Goal: Task Accomplishment & Management: Manage account settings

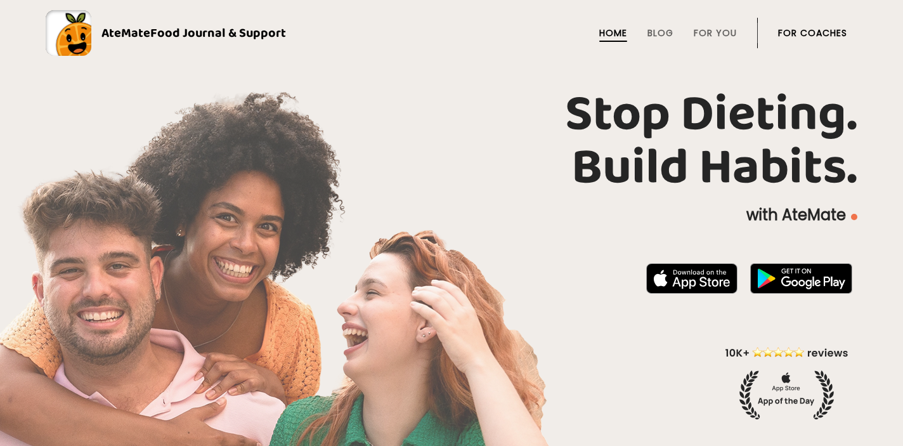
click at [807, 38] on link "For Coaches" at bounding box center [812, 33] width 69 height 10
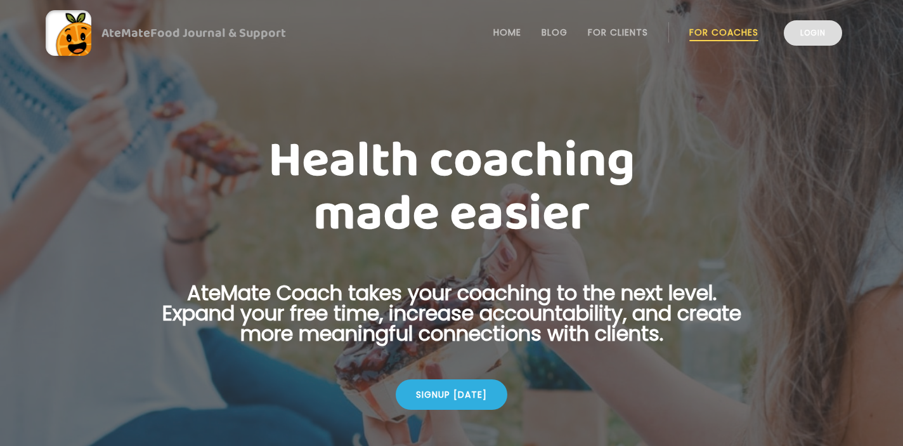
click at [818, 36] on link "Login" at bounding box center [813, 32] width 58 height 25
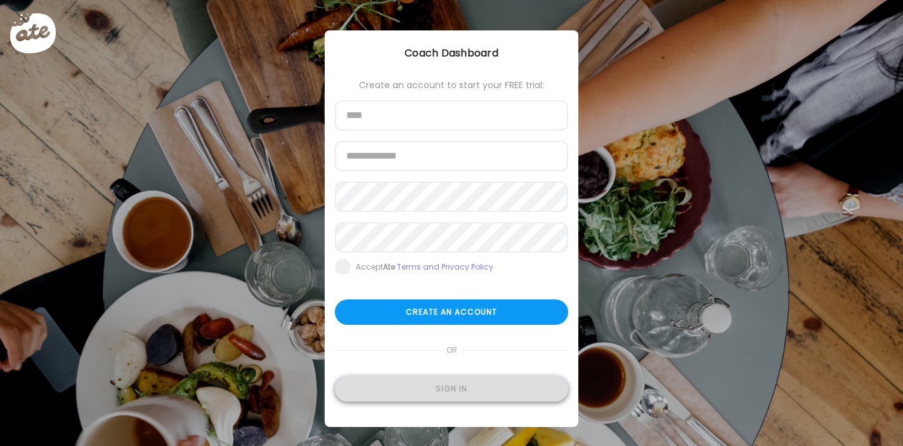
type input "**********"
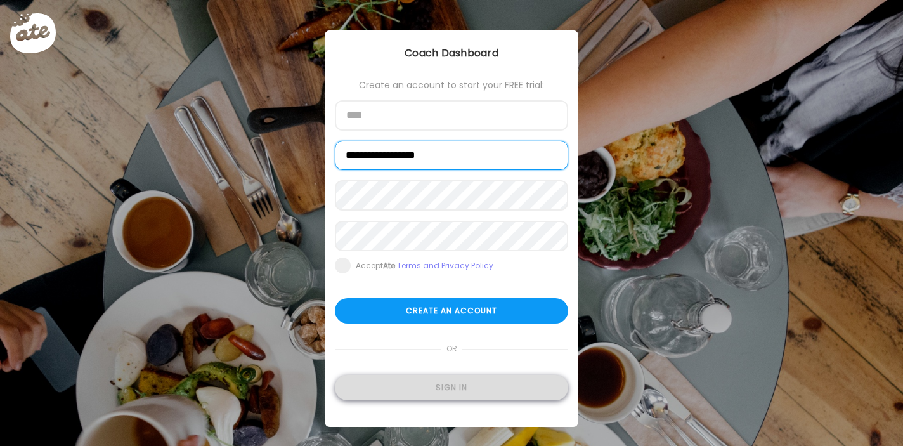
type input "**********"
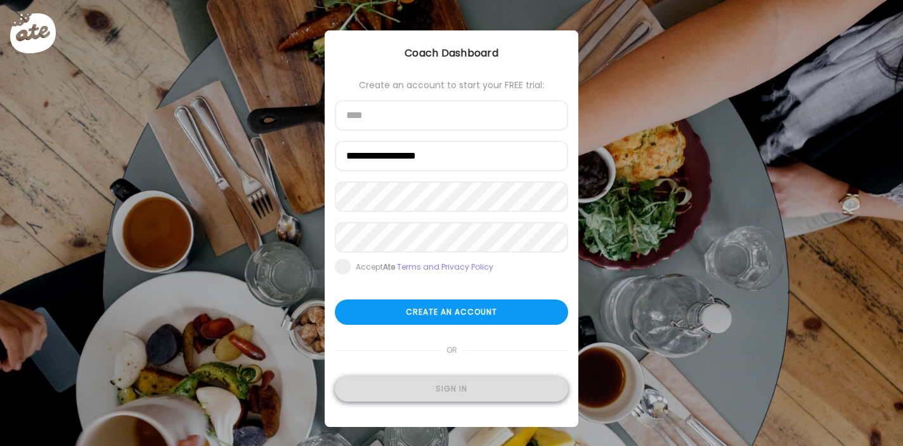
type input "**********"
click at [446, 396] on div "Sign in" at bounding box center [451, 388] width 233 height 25
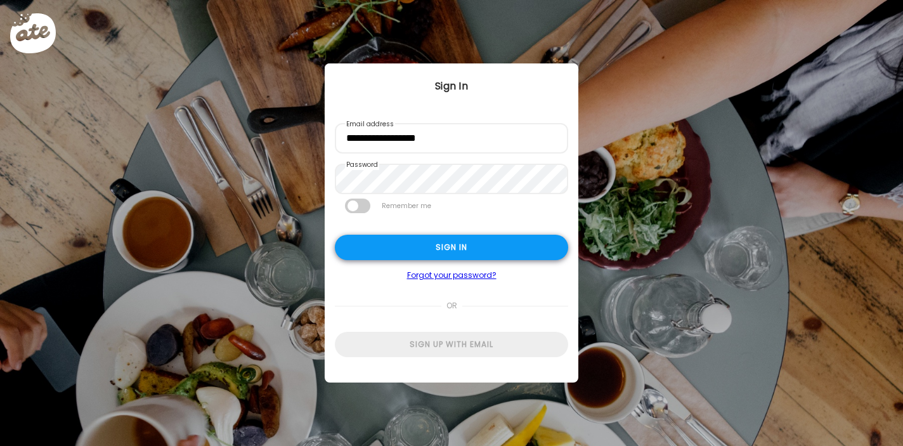
click at [460, 246] on div "Sign in" at bounding box center [451, 247] width 233 height 25
type input "**********"
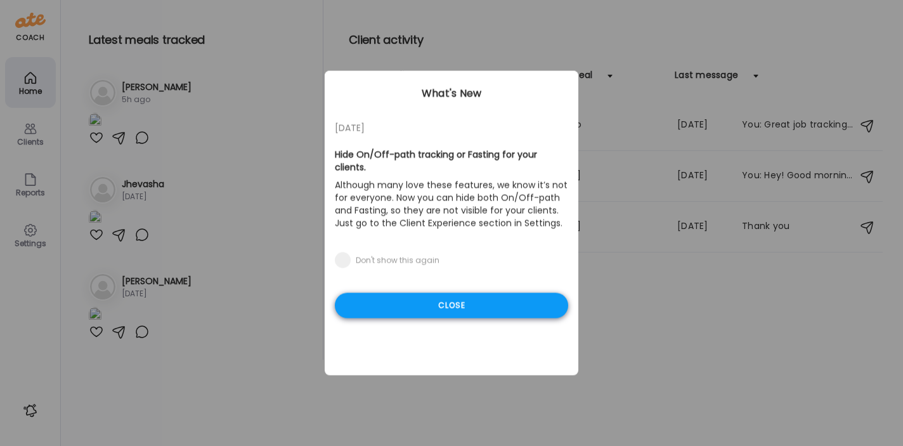
click at [459, 293] on div "Close" at bounding box center [451, 305] width 233 height 25
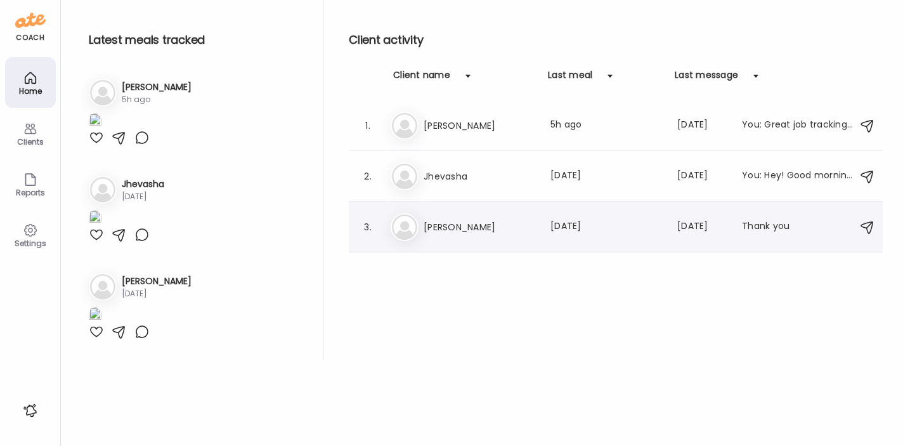
click at [438, 229] on h3 "Vickey" at bounding box center [480, 226] width 112 height 15
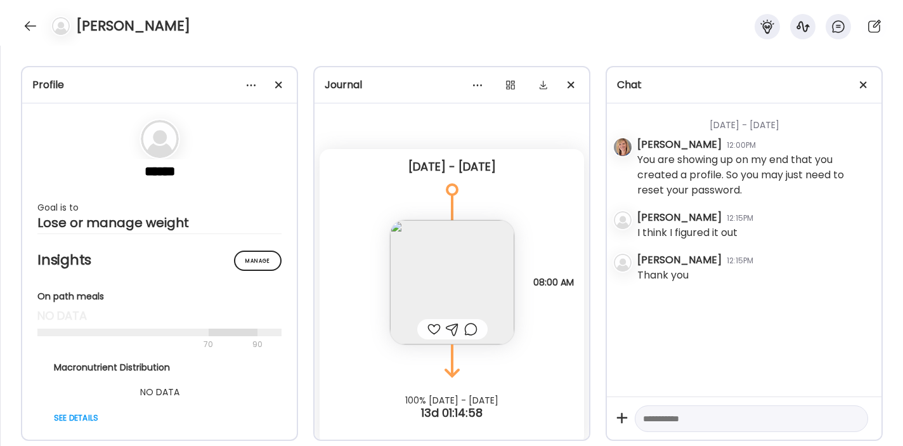
scroll to position [11, 0]
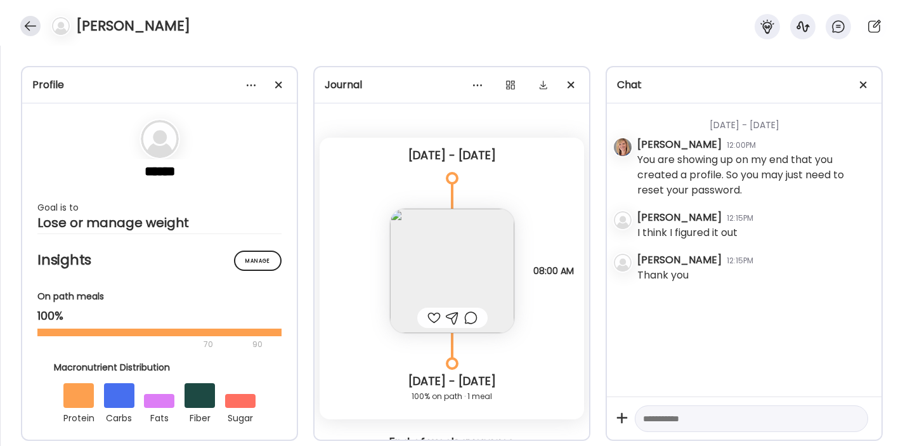
click at [27, 21] on div at bounding box center [30, 26] width 20 height 20
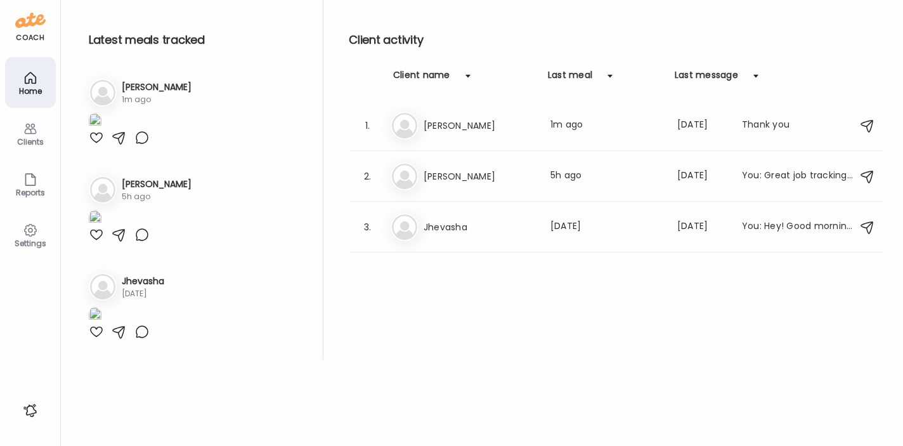
click at [101, 130] on img at bounding box center [95, 121] width 13 height 17
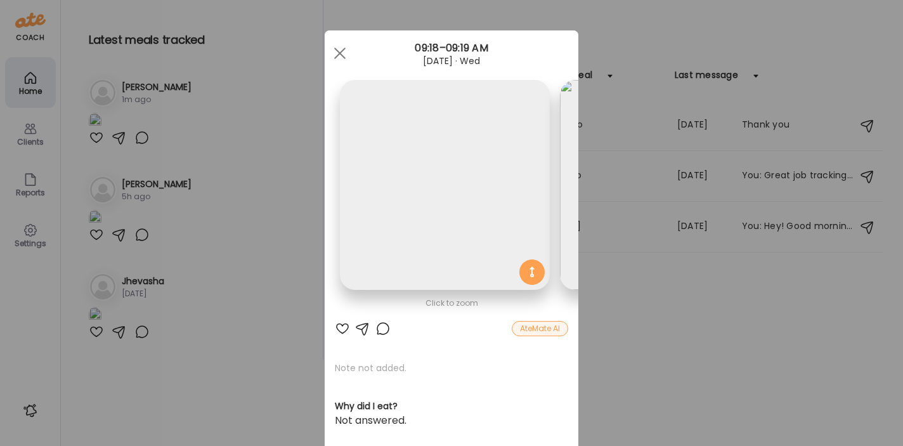
scroll to position [0, 207]
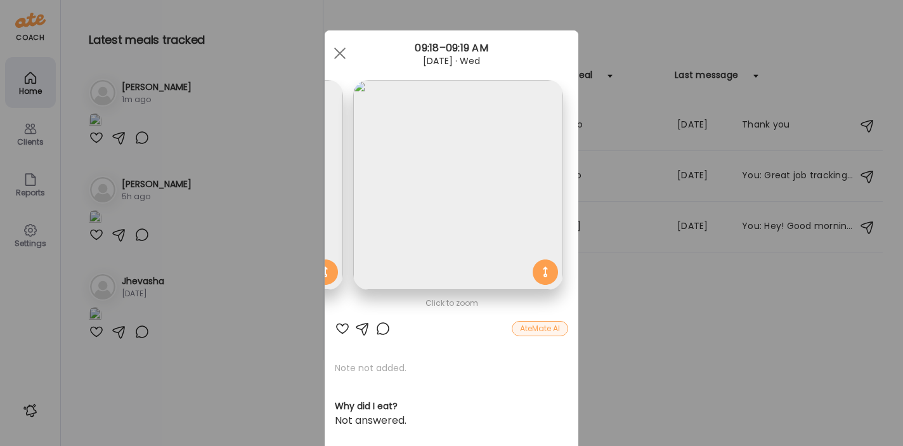
click at [430, 56] on div "Oct 08, 2025 · Wed" at bounding box center [452, 61] width 254 height 10
click at [417, 151] on img at bounding box center [458, 185] width 210 height 210
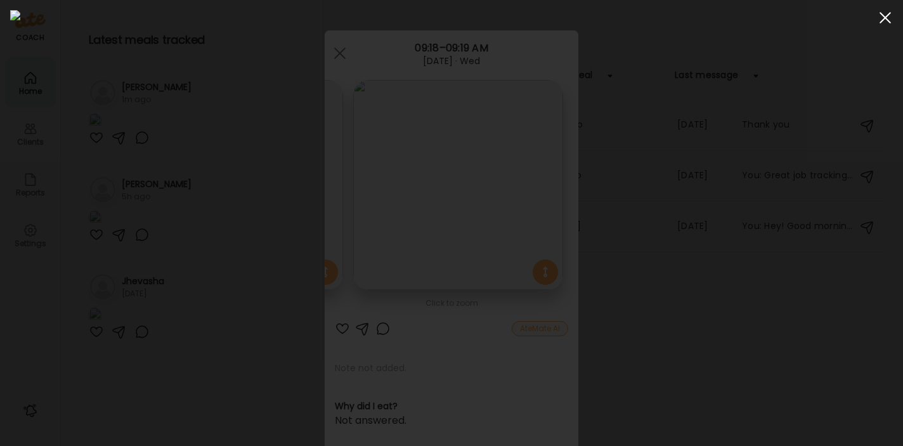
click at [887, 17] on span at bounding box center [885, 17] width 11 height 11
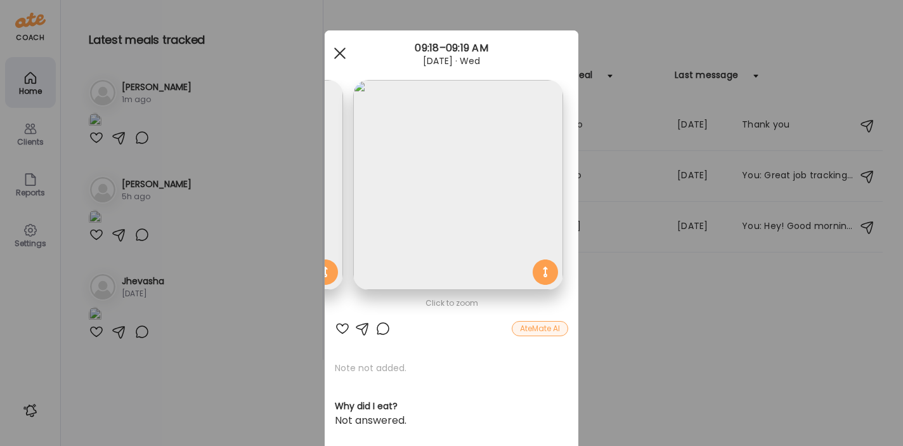
click at [336, 49] on span at bounding box center [339, 53] width 11 height 11
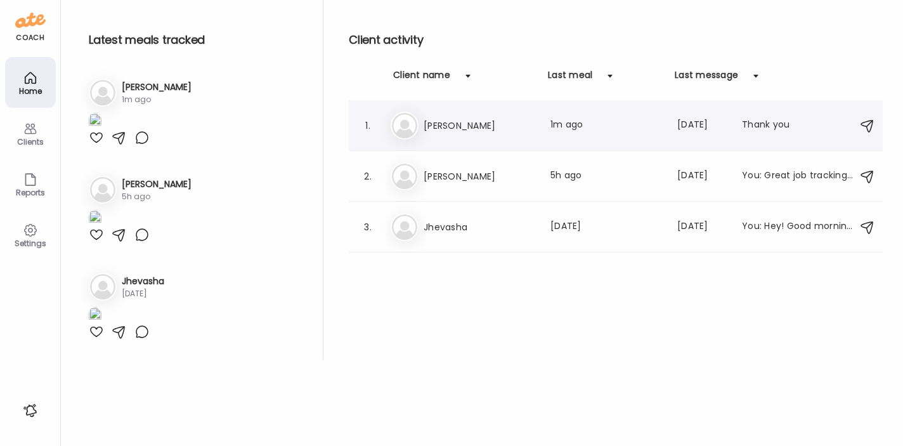
click at [460, 130] on h3 "Vickey" at bounding box center [480, 125] width 112 height 15
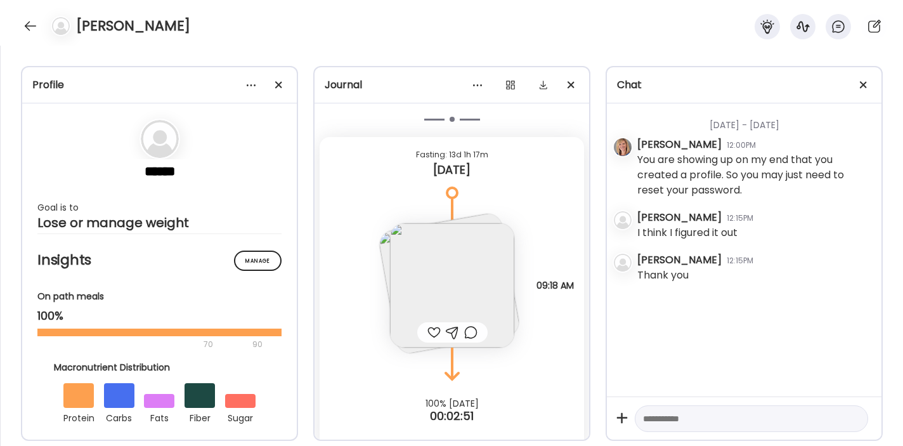
scroll to position [387, 0]
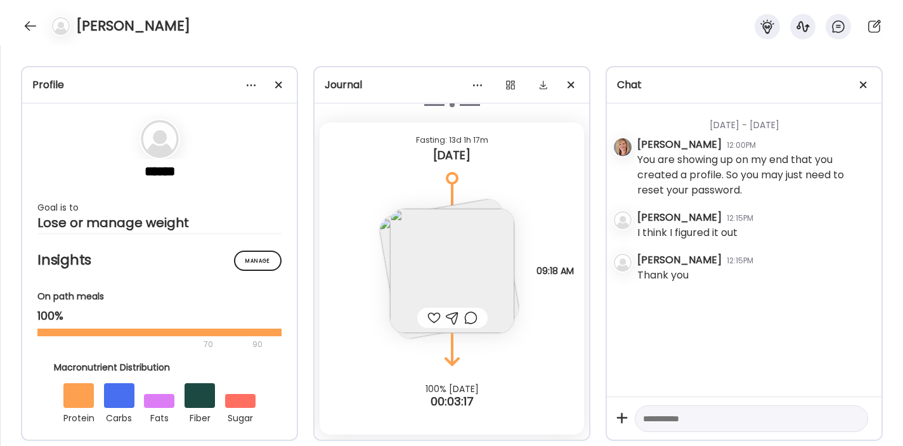
click at [480, 273] on img at bounding box center [452, 271] width 124 height 124
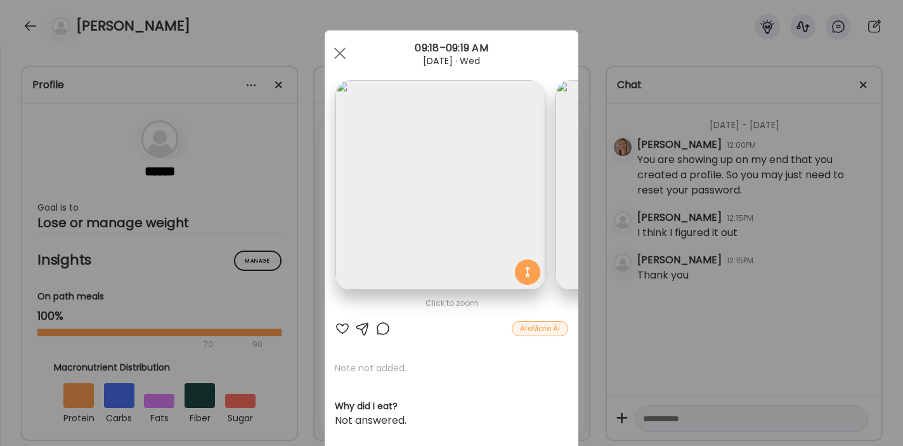
scroll to position [0, 0]
click at [340, 55] on div at bounding box center [339, 53] width 25 height 25
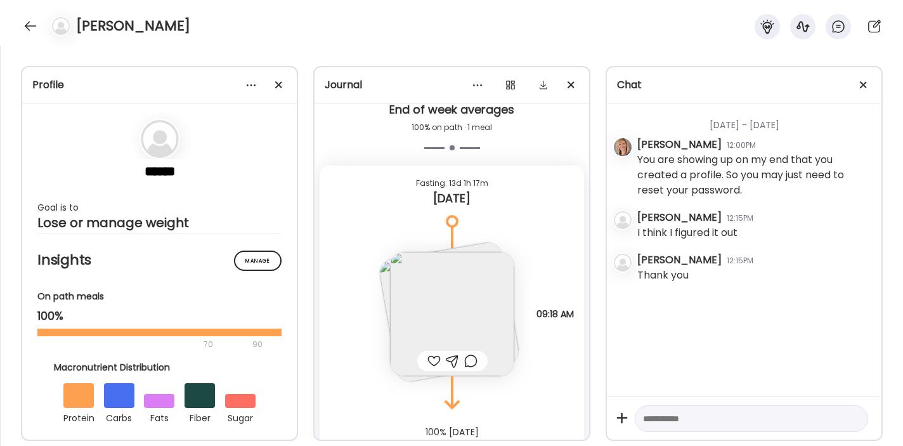
scroll to position [377, 0]
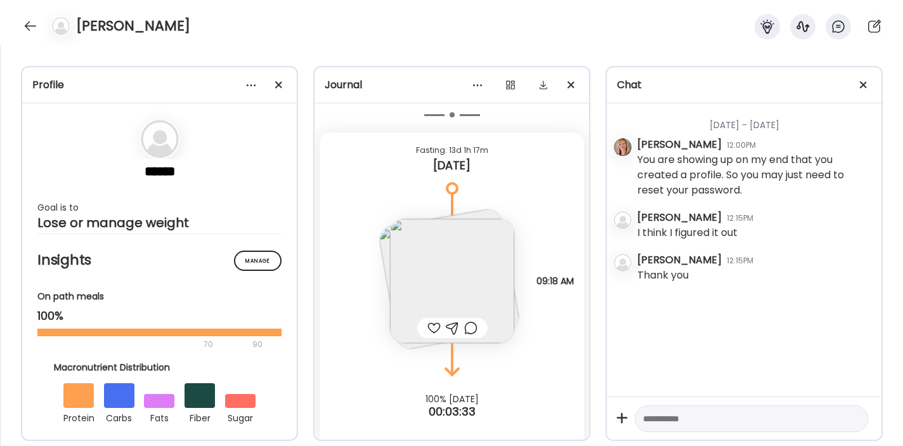
drag, startPoint x: 471, startPoint y: 270, endPoint x: 424, endPoint y: 261, distance: 47.9
click at [424, 261] on img at bounding box center [452, 281] width 124 height 124
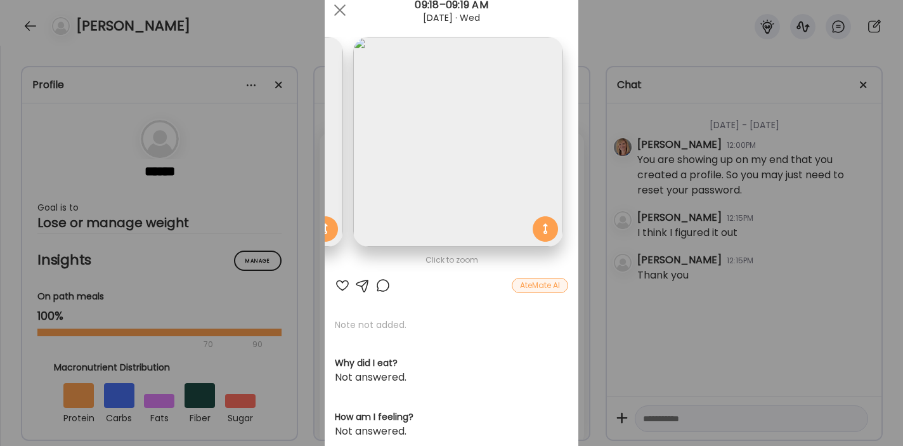
scroll to position [48, 0]
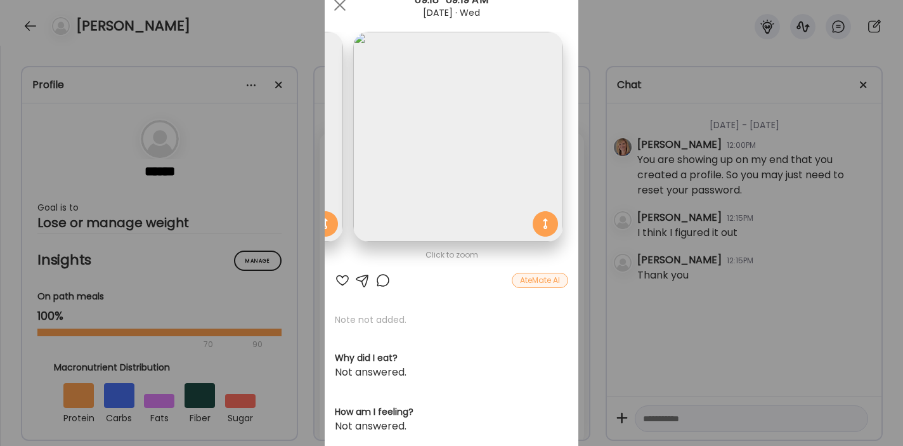
click at [446, 159] on img at bounding box center [458, 137] width 210 height 210
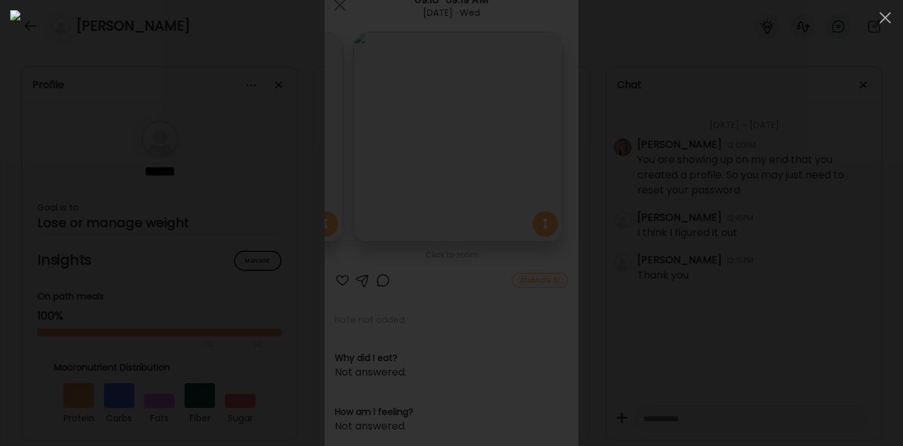
click at [501, 202] on img at bounding box center [451, 223] width 883 height 426
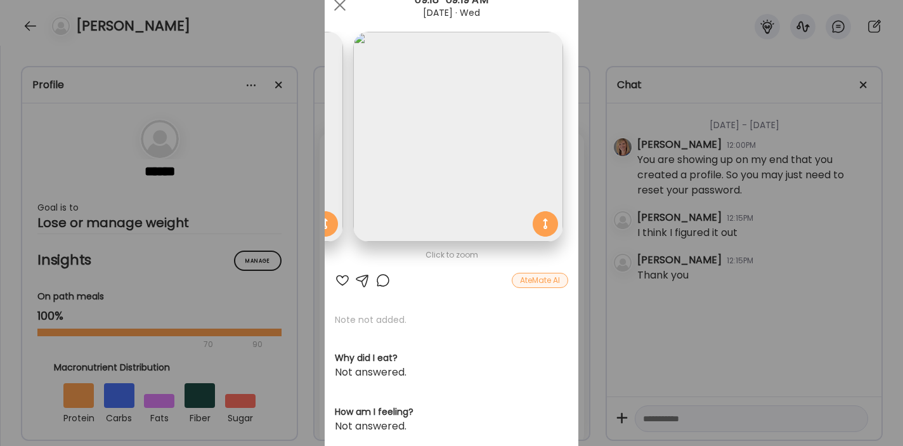
scroll to position [63, 0]
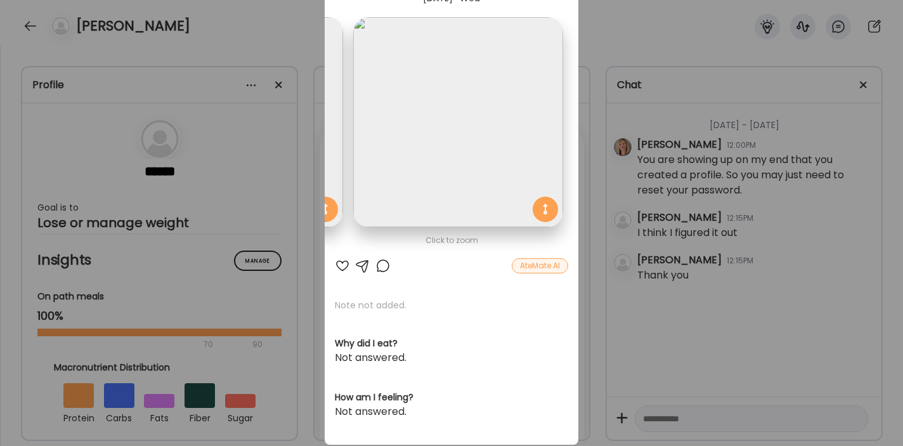
click at [501, 183] on img at bounding box center [458, 122] width 210 height 210
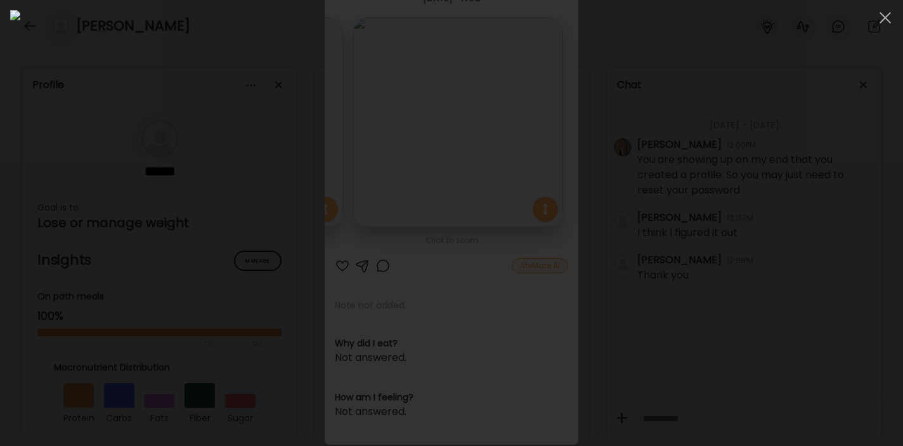
click at [498, 224] on img at bounding box center [451, 223] width 883 height 426
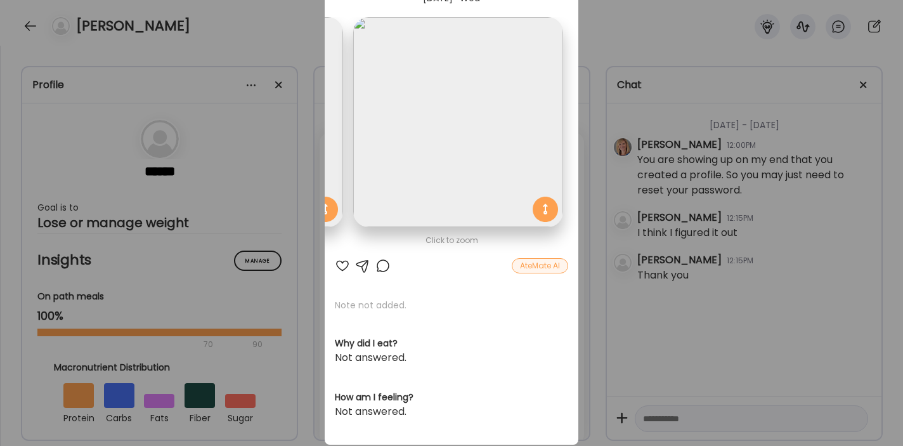
scroll to position [92, 0]
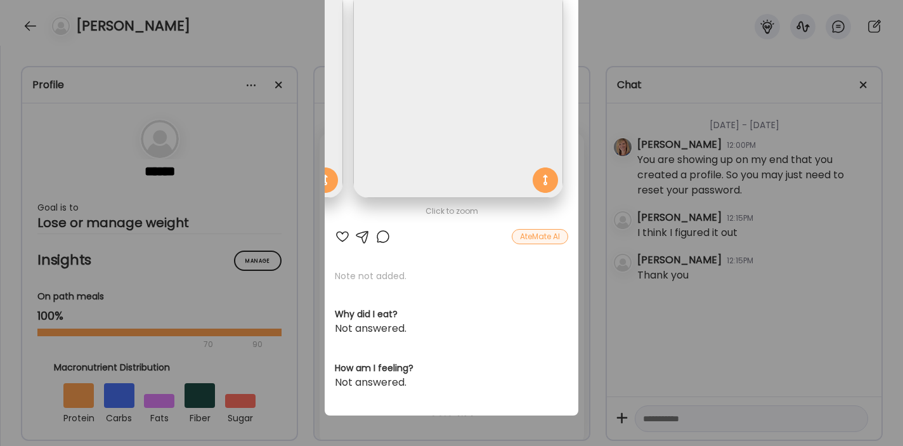
click at [337, 122] on img at bounding box center [238, 93] width 210 height 210
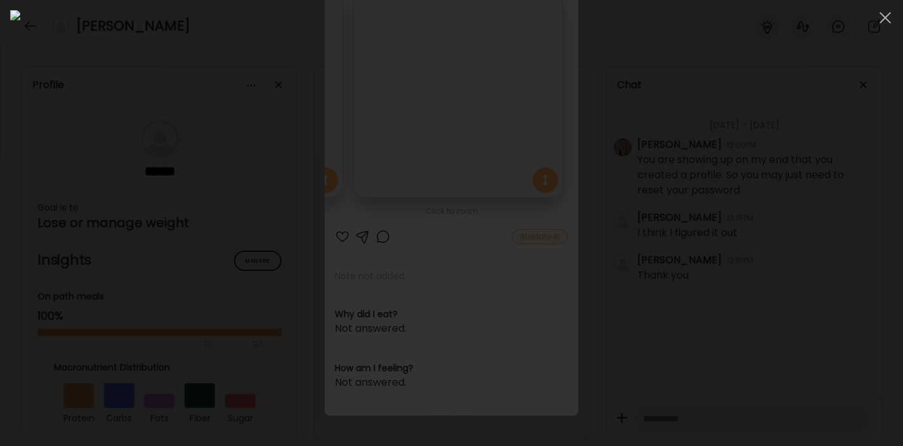
click at [674, 153] on div at bounding box center [451, 223] width 883 height 426
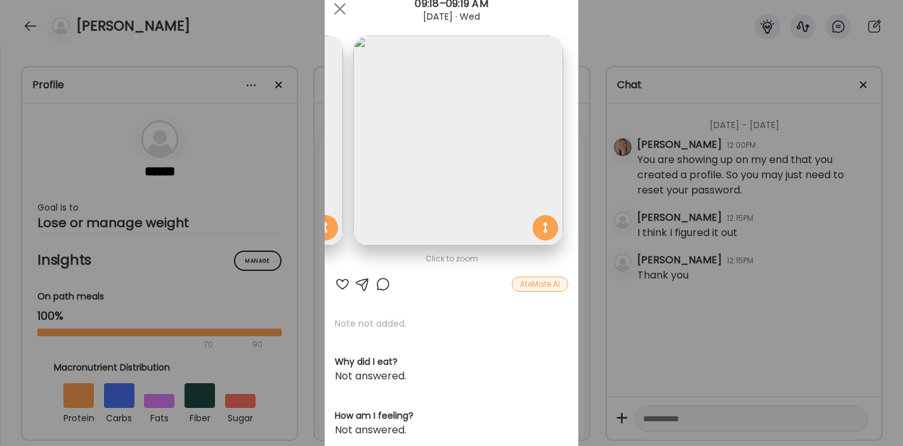
scroll to position [0, 0]
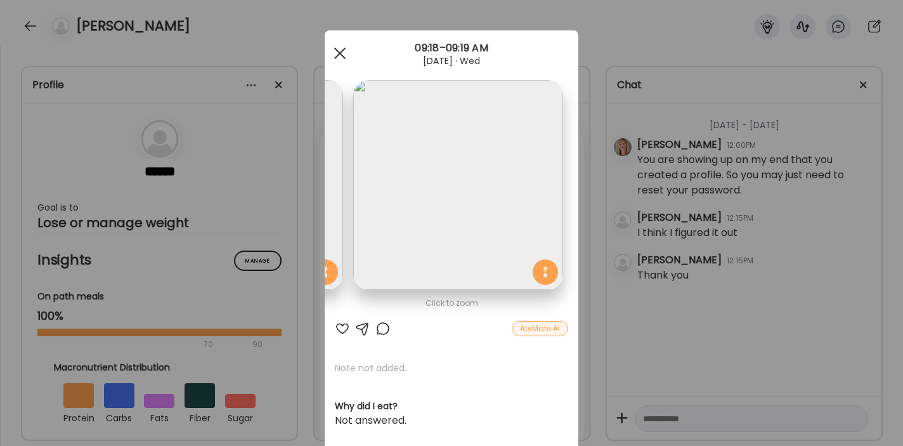
click at [342, 51] on span at bounding box center [339, 53] width 11 height 11
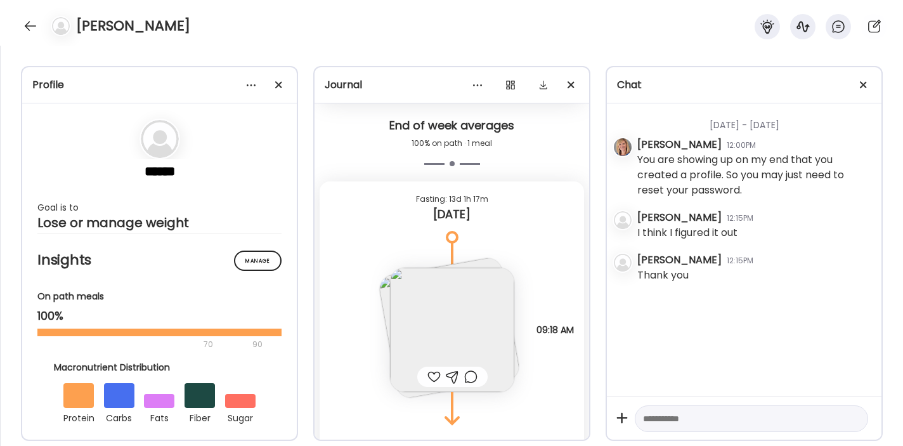
scroll to position [309, 0]
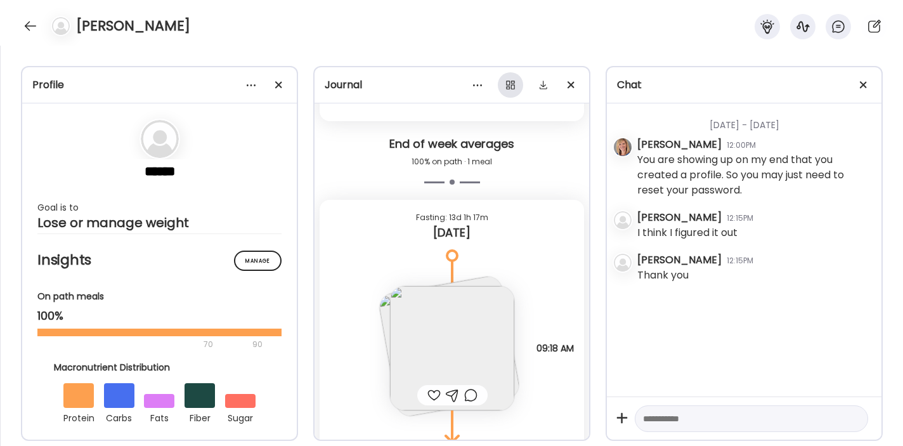
click at [514, 84] on div at bounding box center [510, 84] width 25 height 25
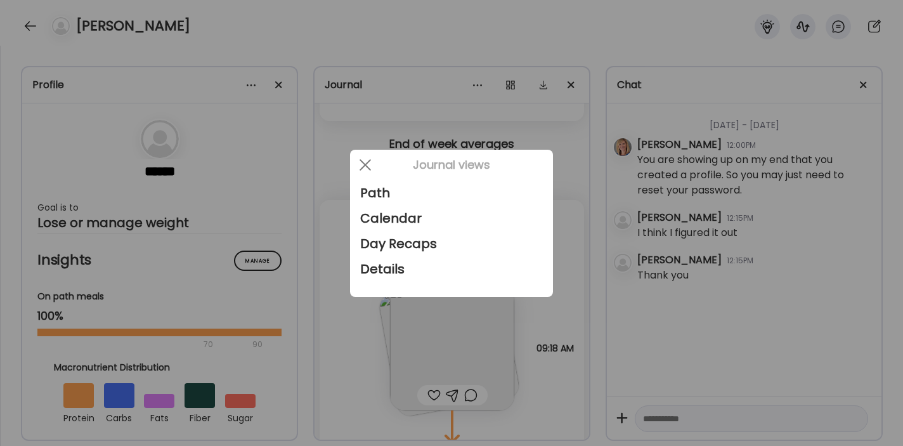
click at [558, 34] on div at bounding box center [451, 223] width 903 height 446
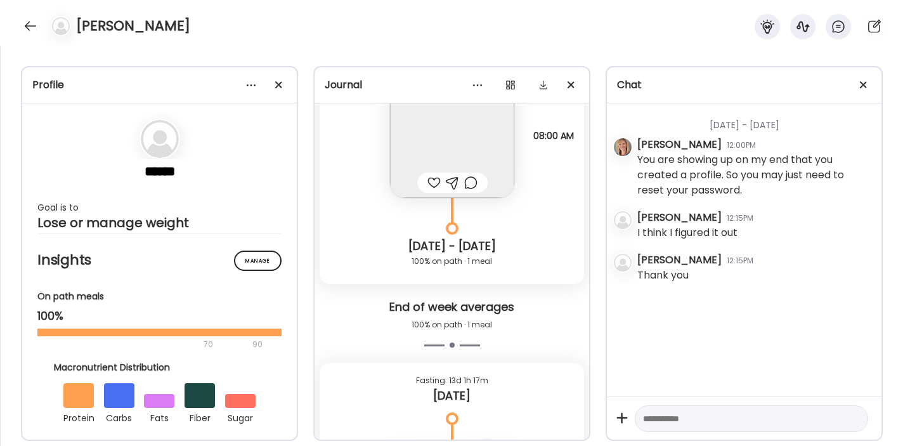
scroll to position [266, 0]
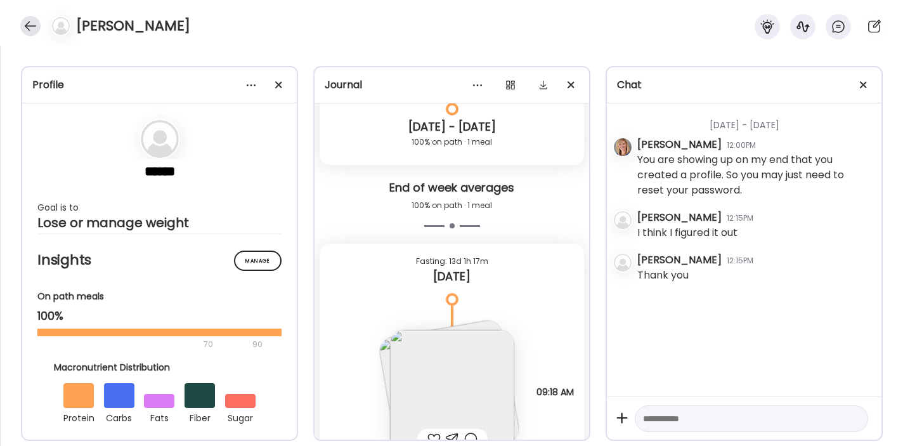
click at [34, 18] on div at bounding box center [30, 26] width 20 height 20
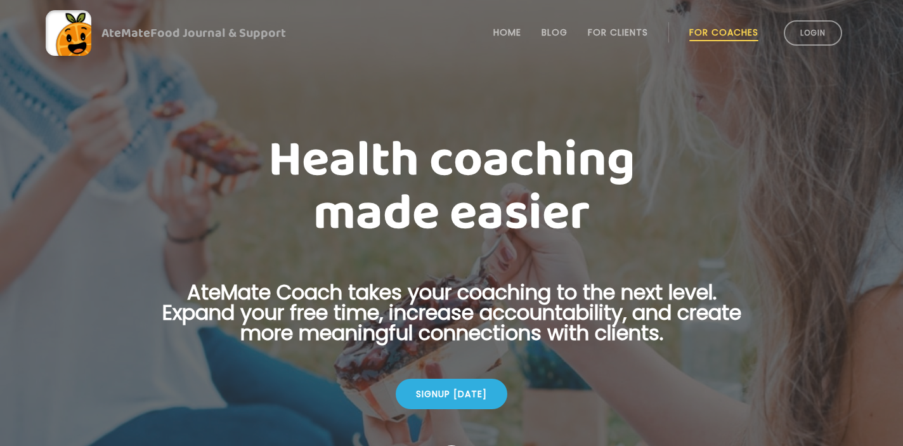
scroll to position [1, 0]
